Goal: Transaction & Acquisition: Register for event/course

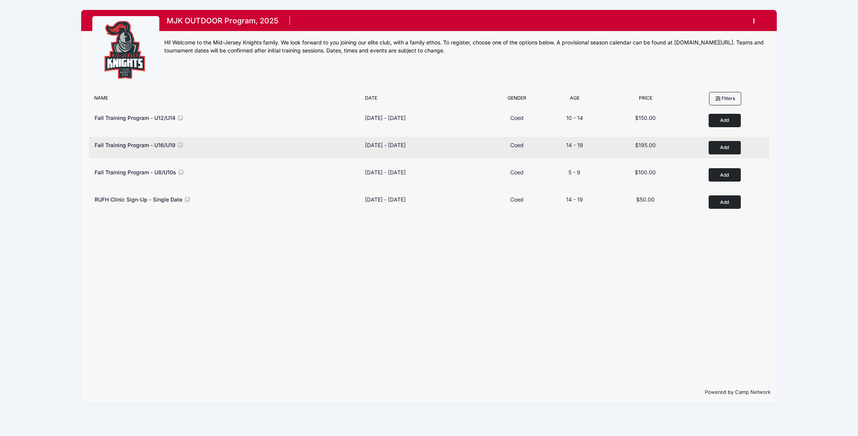
click at [723, 152] on button "Add to Cart" at bounding box center [725, 147] width 32 height 13
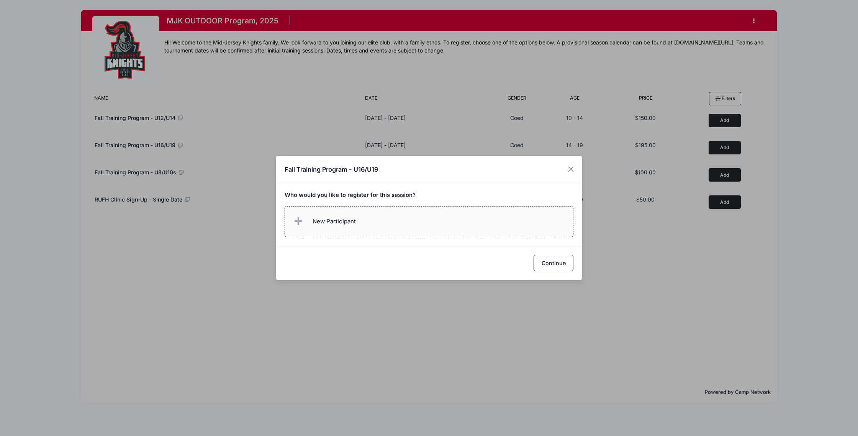
click at [449, 231] on label "New Participant" at bounding box center [429, 221] width 289 height 31
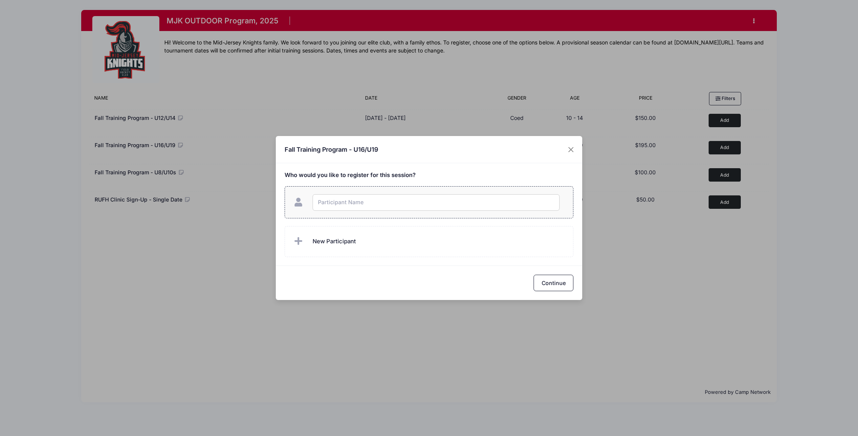
click at [398, 197] on input "text" at bounding box center [436, 202] width 247 height 16
type input "[PERSON_NAME]"
checkbox input "true"
click at [547, 284] on button "Continue" at bounding box center [554, 283] width 40 height 16
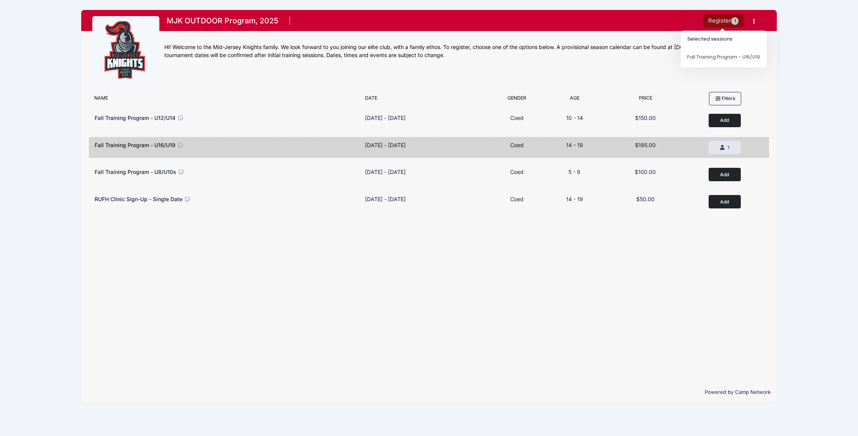
click at [725, 22] on button "Register 1" at bounding box center [723, 20] width 41 height 13
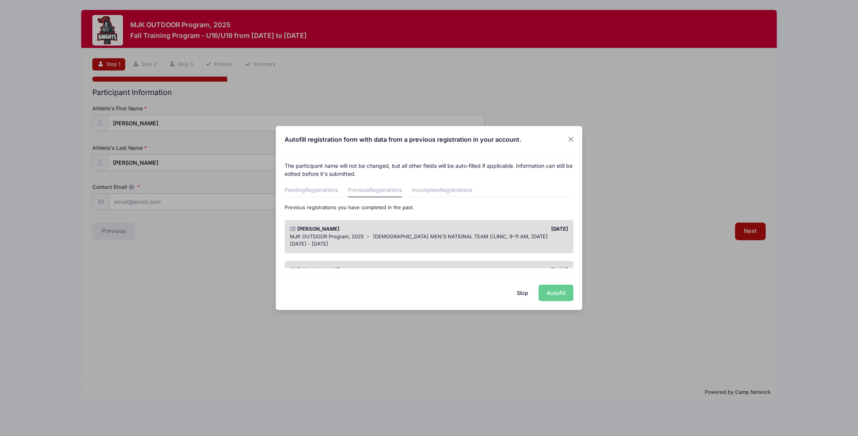
click at [437, 239] on div "MJK OUTDOOR Program, 2025 [DEMOGRAPHIC_DATA] MEN'S NATIONAL TEAM CLINIC, 9-11 A…" at bounding box center [429, 237] width 279 height 8
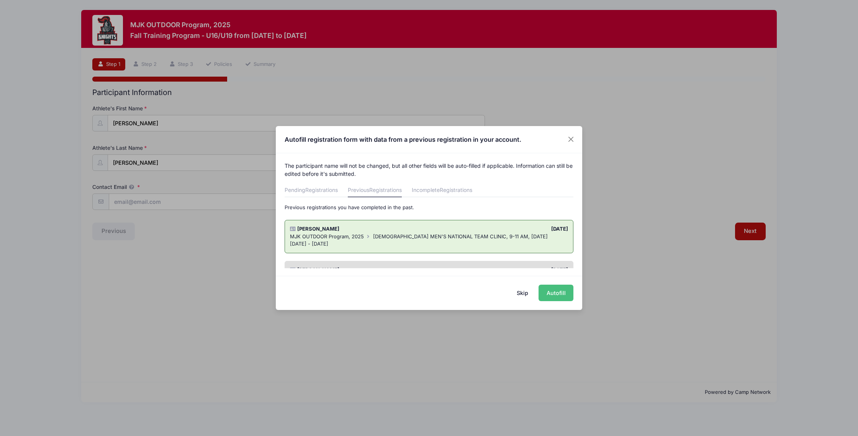
click at [563, 296] on button "Autofill" at bounding box center [556, 293] width 35 height 16
type input "[EMAIL_ADDRESS][DOMAIN_NAME]"
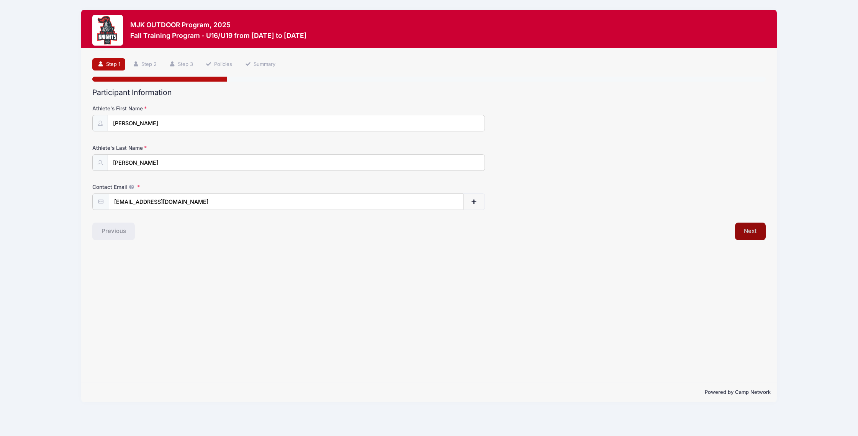
click at [747, 232] on button "Next" at bounding box center [750, 232] width 31 height 18
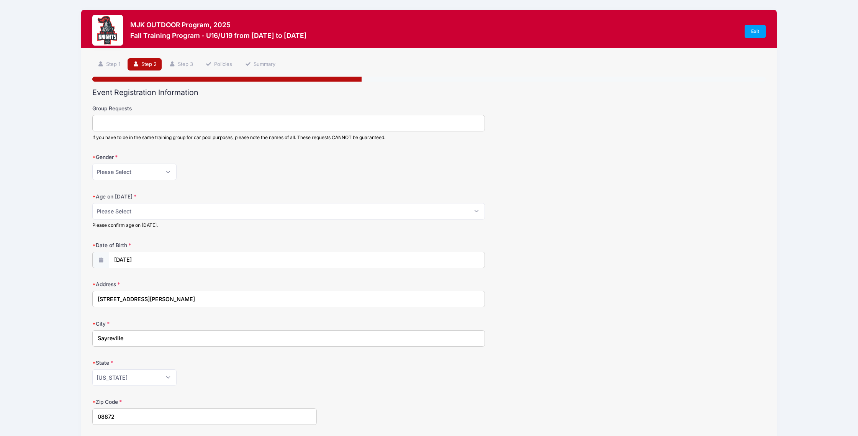
click at [267, 125] on input "Group Requests" at bounding box center [288, 123] width 393 height 16
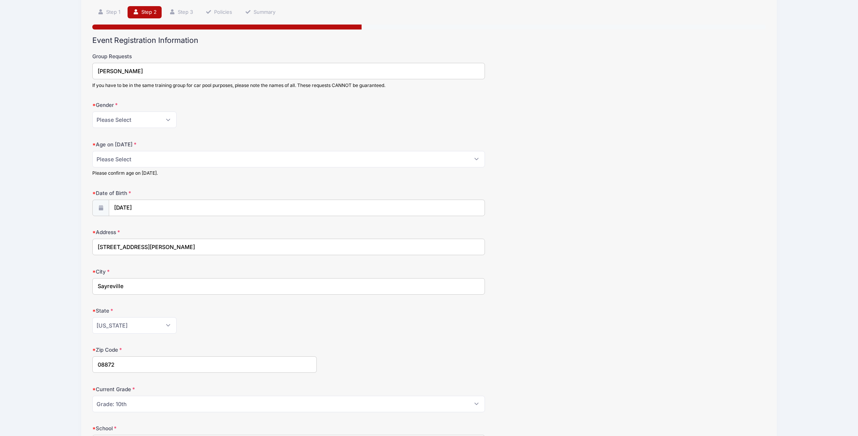
scroll to position [65, 0]
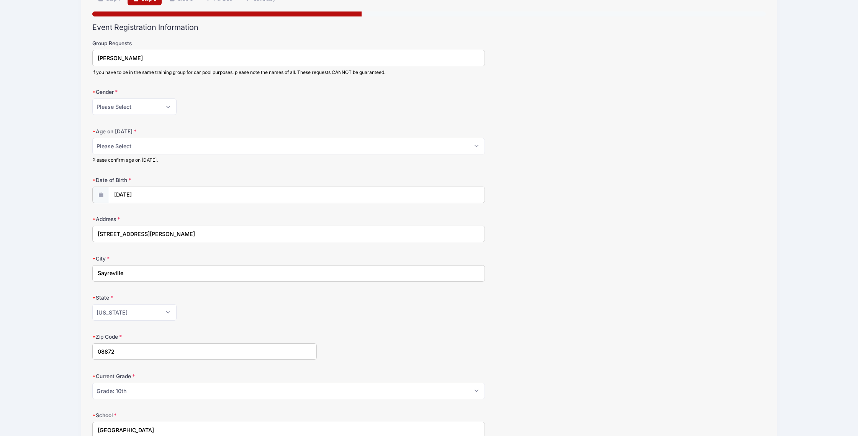
type input "[PERSON_NAME]"
click at [282, 144] on select "Please Select 1 2 3 4 5 6 7 8 9 10 11 12 13 14 15 16 17 18" at bounding box center [288, 146] width 393 height 16
select select "15"
click at [92, 138] on select "Please Select 1 2 3 4 5 6 7 8 9 10 11 12 13 14 15 16 17 18" at bounding box center [288, 146] width 393 height 16
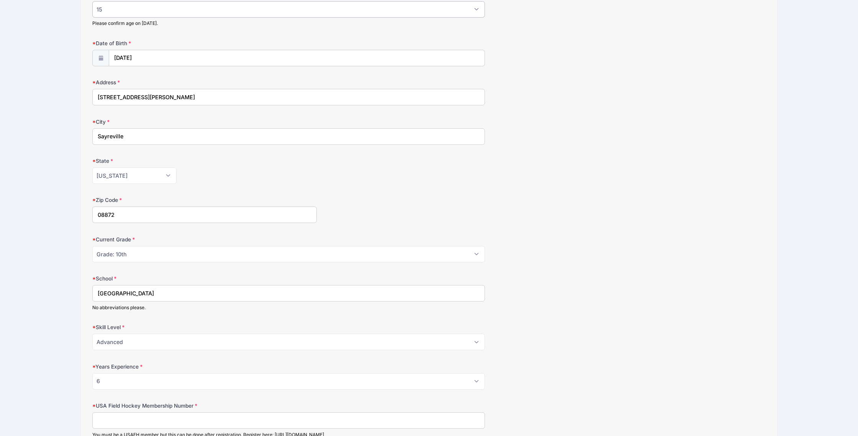
scroll to position [207, 0]
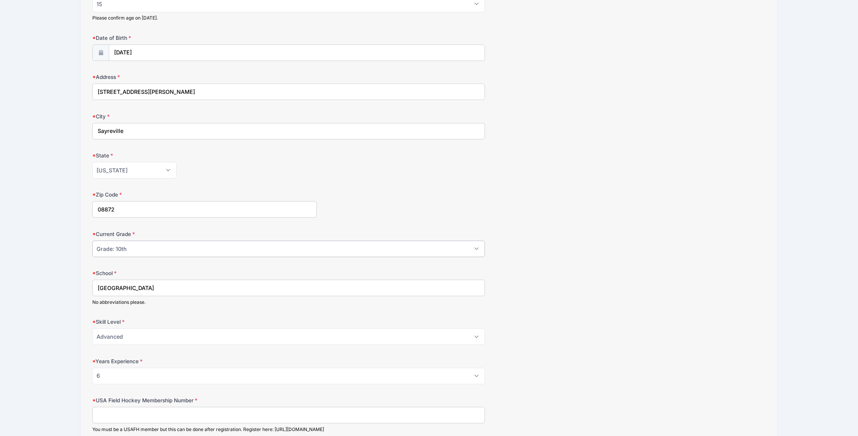
click at [404, 251] on select "Please Select Grade: K Grade: 1st Grade: 2nd Grade: 3rd Grade: 4th 5th Grade: 6…" at bounding box center [288, 249] width 393 height 16
select select "Grade: 11th"
click at [92, 241] on select "Please Select Grade: K Grade: 1st Grade: 2nd Grade: 3rd Grade: 4th 5th Grade: 6…" at bounding box center [288, 249] width 393 height 16
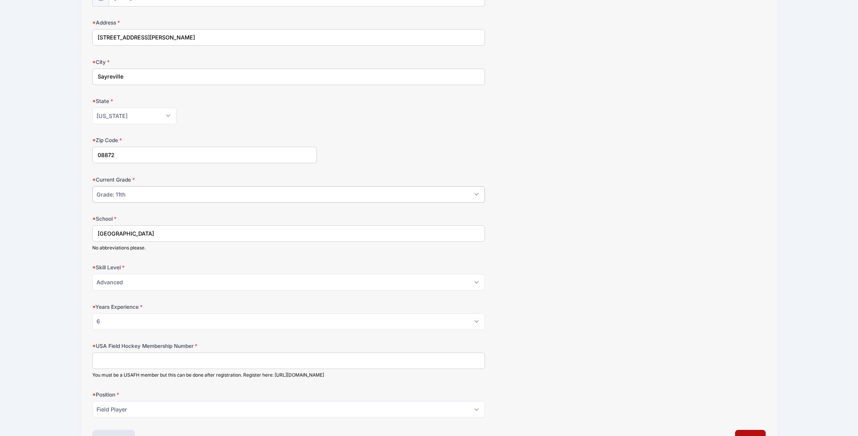
scroll to position [313, 0]
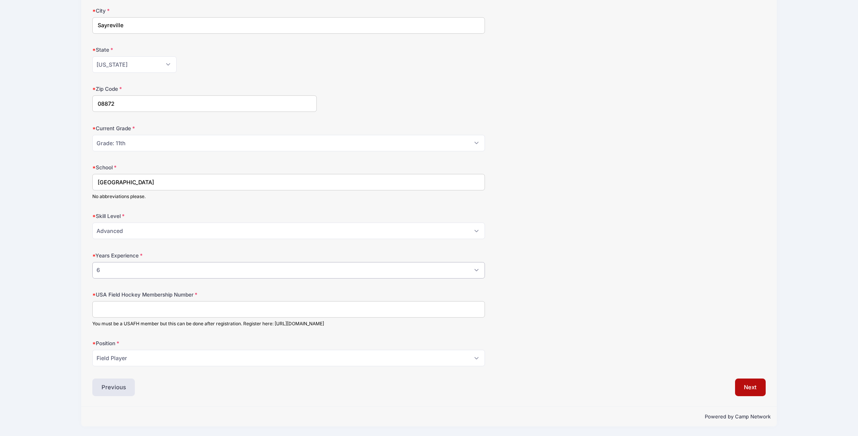
click at [473, 270] on select "Please Select 0 1 2 3 4 5 6 7 8" at bounding box center [288, 270] width 393 height 16
select select "7"
click at [92, 262] on select "Please Select 0 1 2 3 4 5 6 7 8" at bounding box center [288, 270] width 393 height 16
click at [164, 307] on input "USA Field Hockey Membership Number" at bounding box center [288, 309] width 393 height 16
type input "2000422588"
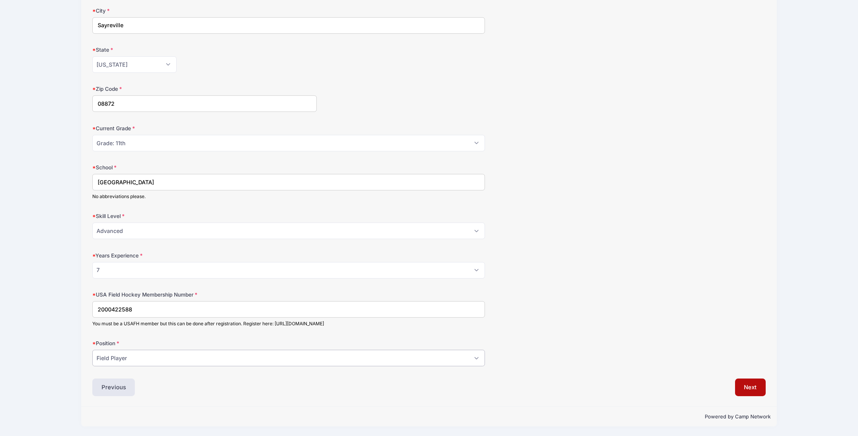
click at [155, 355] on select "Please Select Field Player Goalkeeper" at bounding box center [288, 358] width 393 height 16
click at [92, 350] on select "Please Select Field Player Goalkeeper" at bounding box center [288, 358] width 393 height 16
click at [752, 392] on button "Next" at bounding box center [750, 387] width 31 height 18
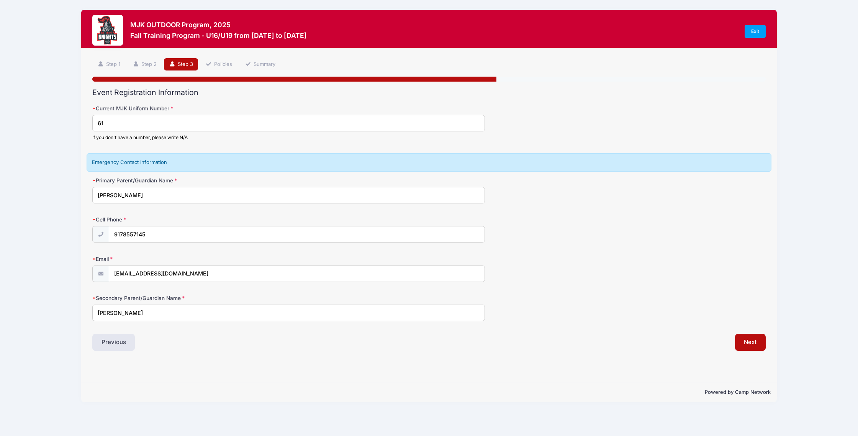
scroll to position [0, 0]
click at [749, 345] on button "Next" at bounding box center [750, 343] width 31 height 18
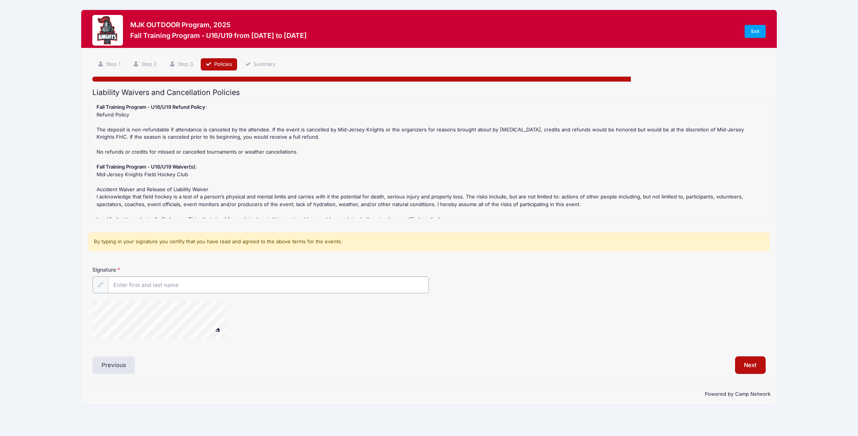
click at [147, 279] on input "Signature" at bounding box center [268, 285] width 321 height 16
type input "m"
type input "[PERSON_NAME]"
click at [115, 321] on div "Signature [PERSON_NAME]" at bounding box center [428, 306] width 681 height 80
click at [752, 365] on button "Next" at bounding box center [750, 365] width 31 height 18
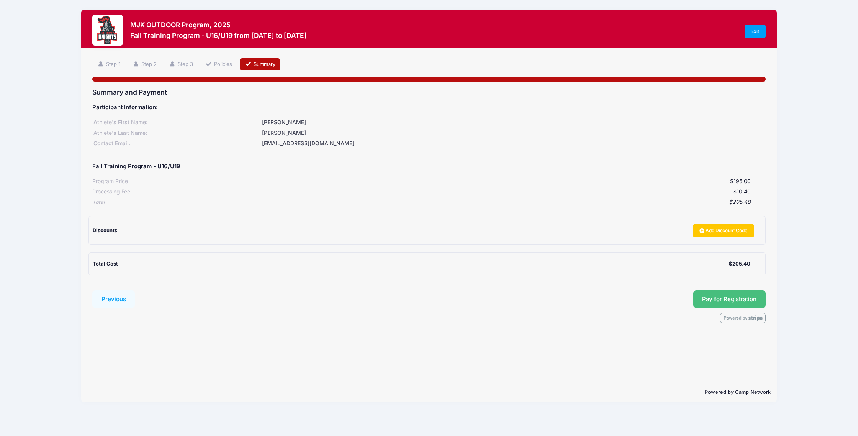
click at [741, 300] on button "Pay for Registration" at bounding box center [729, 299] width 73 height 18
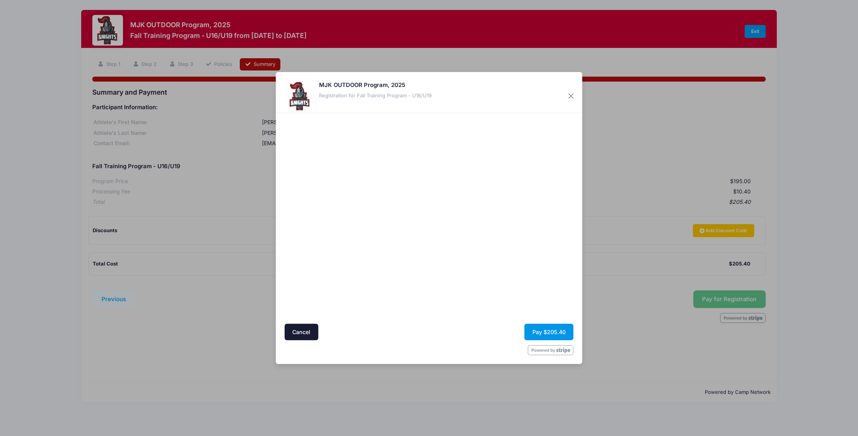
click at [540, 329] on button "Pay $205.40" at bounding box center [548, 332] width 49 height 16
